Goal: Submit feedback/report problem: Submit feedback/report problem

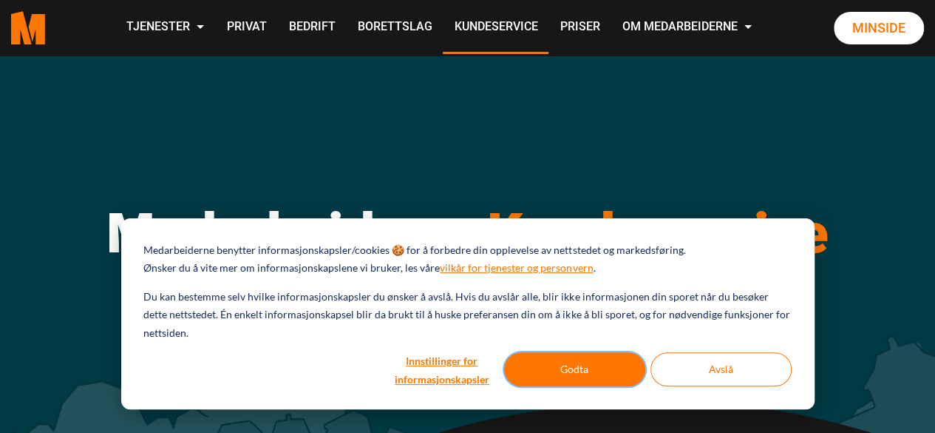
click at [583, 363] on button "Godta" at bounding box center [574, 369] width 141 height 34
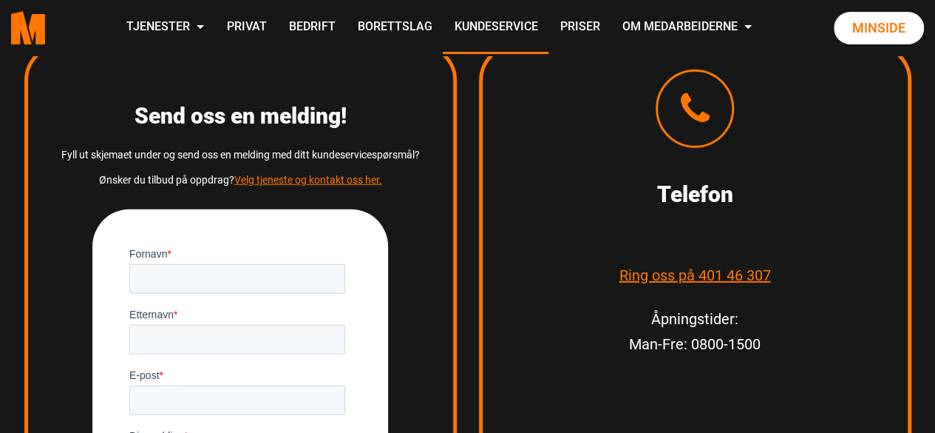
scroll to position [2061, 0]
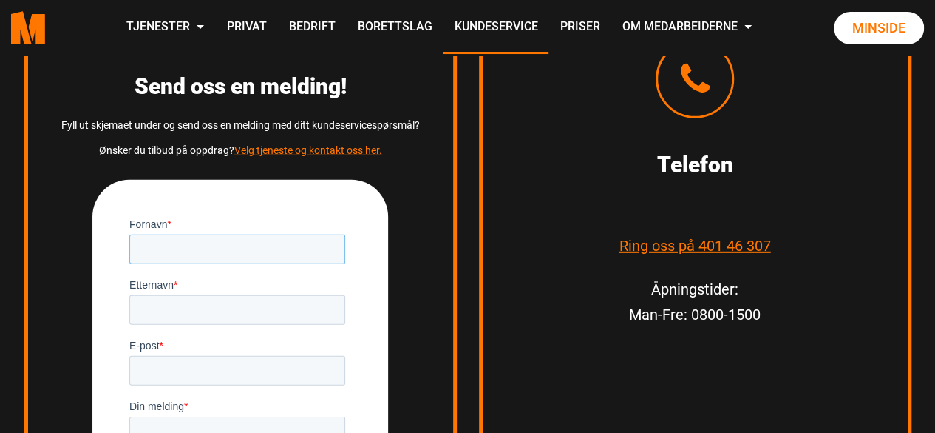
click at [268, 251] on input "Fornavn *" at bounding box center [237, 249] width 216 height 30
type input "Arild"
click at [188, 313] on input "Etternavn *" at bounding box center [237, 309] width 216 height 30
type input "Gjertsen"
click at [155, 370] on input "E-post *" at bounding box center [237, 370] width 216 height 30
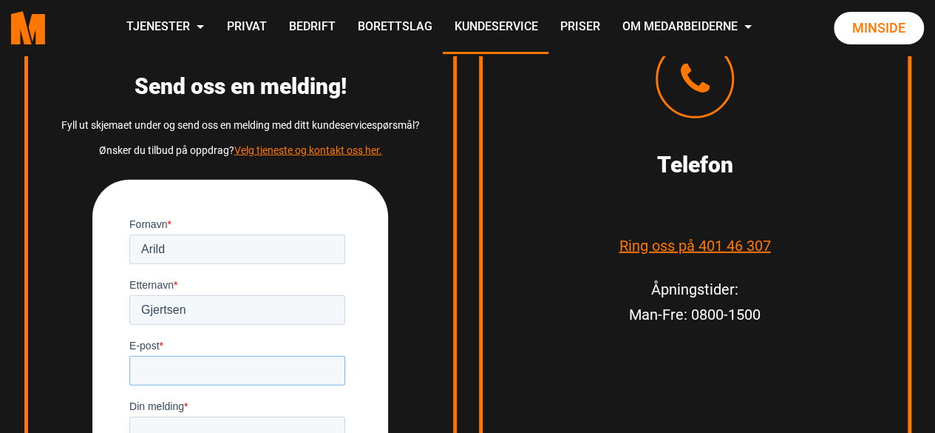
type input "[EMAIL_ADDRESS][DOMAIN_NAME]"
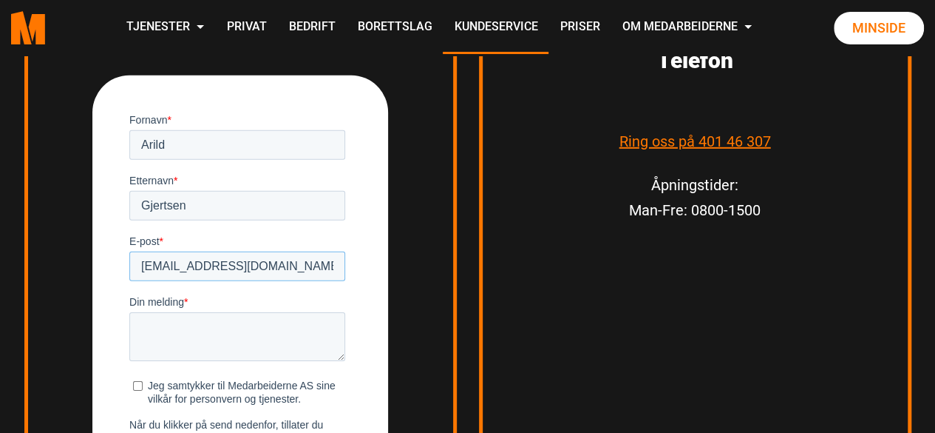
scroll to position [2179, 0]
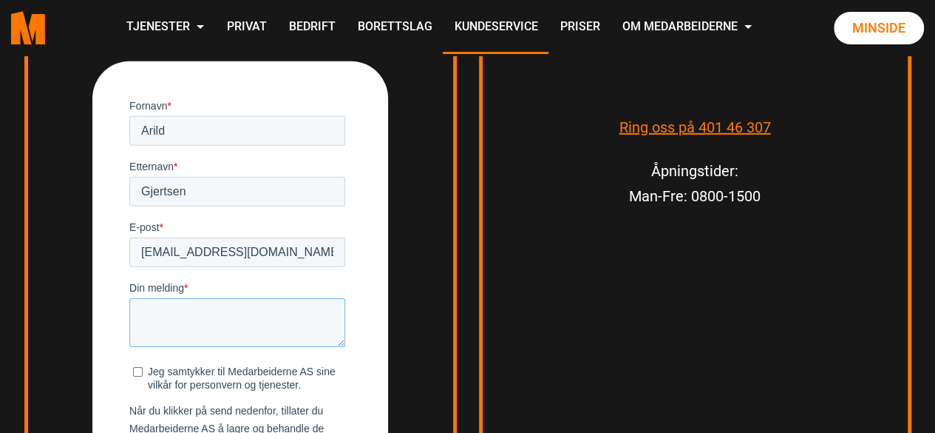
click at [229, 311] on textarea "Din melding *" at bounding box center [237, 321] width 216 height 49
type textarea "J"
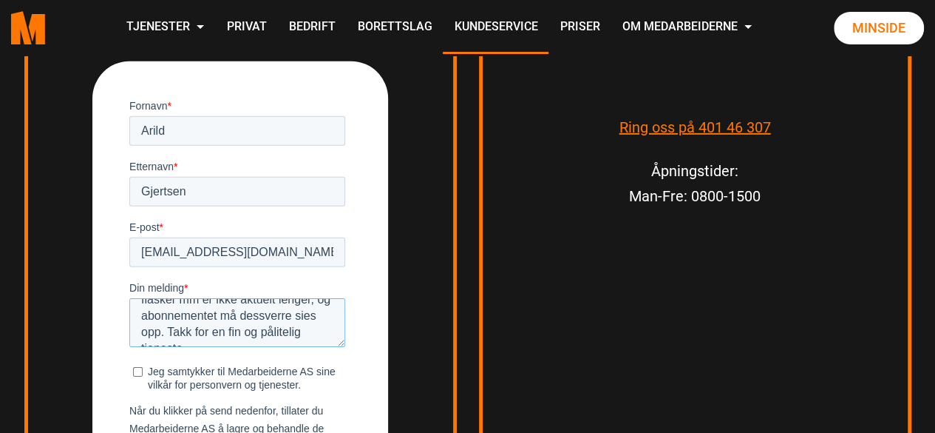
scroll to position [65, 0]
type textarea "Vi har flyttet fra [STREET_ADDRESS] på Bøler til en leilighet i byen, så hentin…"
click at [139, 370] on input "Jeg samtykker til Medarbeiderne AS sine vilkår for personvern og tjenester." at bounding box center [138, 371] width 10 height 10
checkbox input "true"
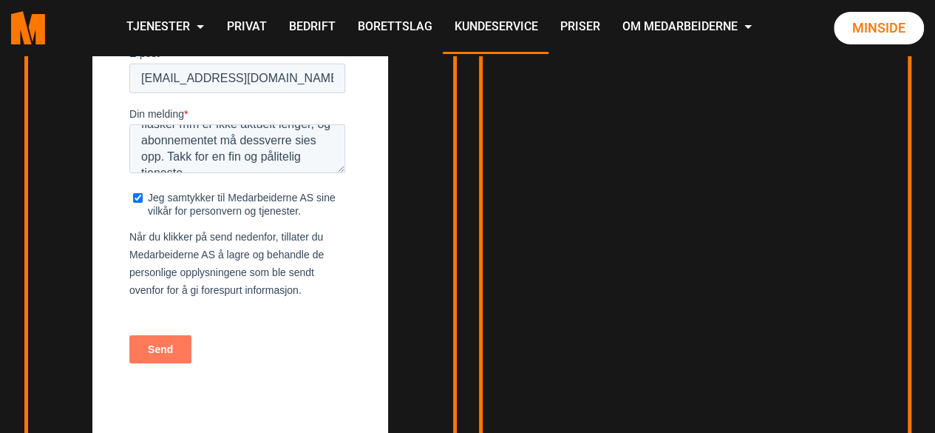
scroll to position [2356, 0]
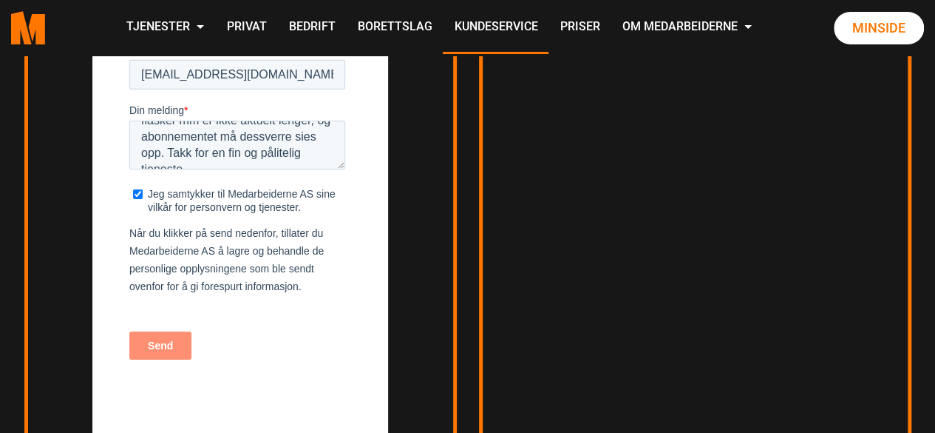
click at [160, 346] on input "Send" at bounding box center [160, 345] width 62 height 28
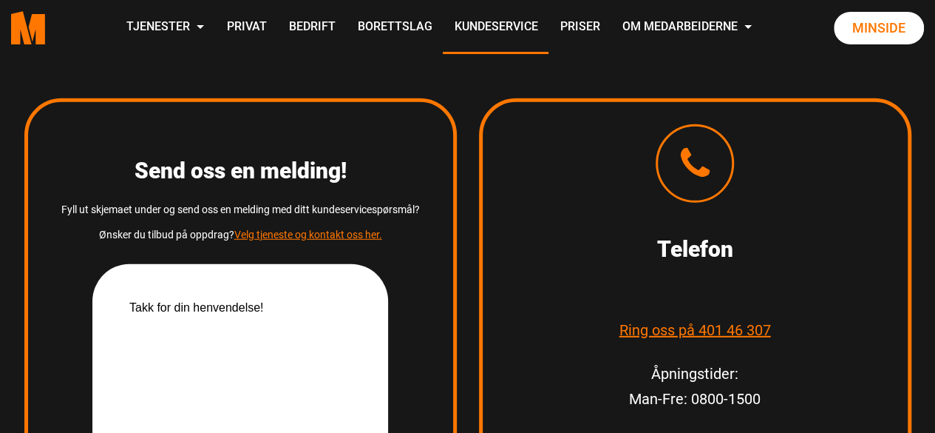
scroll to position [1927, 0]
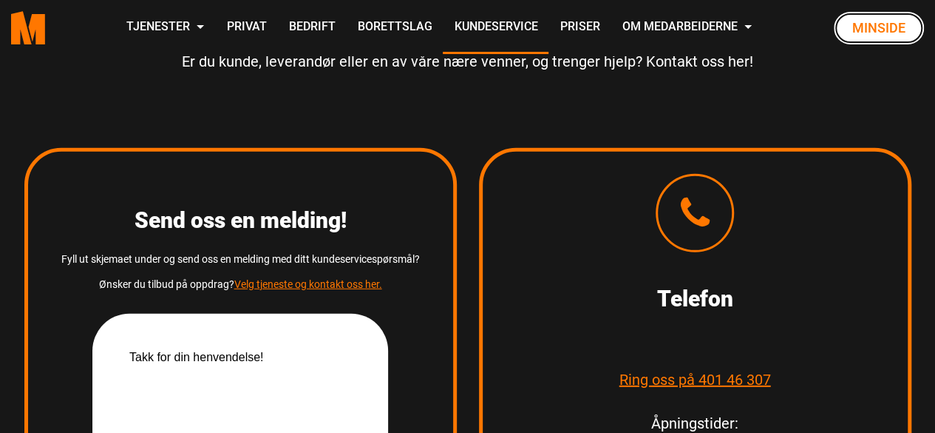
click at [871, 25] on link "Minside" at bounding box center [879, 28] width 90 height 33
